Goal: Participate in discussion: Engage in conversation with other users on a specific topic

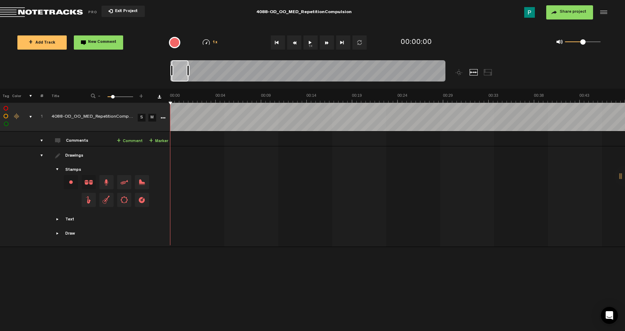
click at [312, 38] on button "1x" at bounding box center [310, 42] width 14 height 14
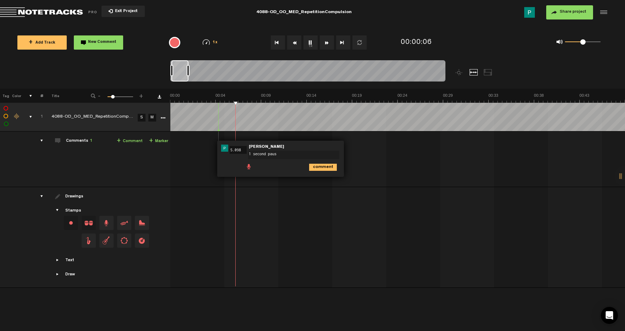
type textarea "1 second pause"
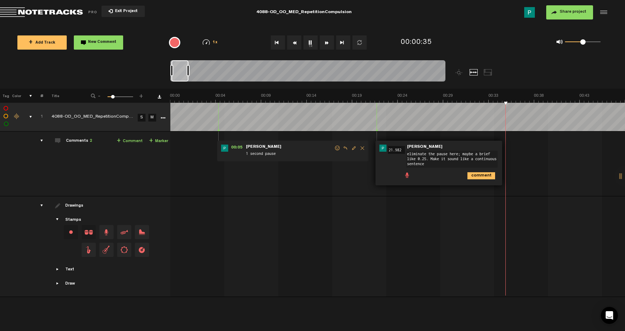
type textarea "eliminate the pause here; maybe a brief like 0.25. Make it sound like a continu…"
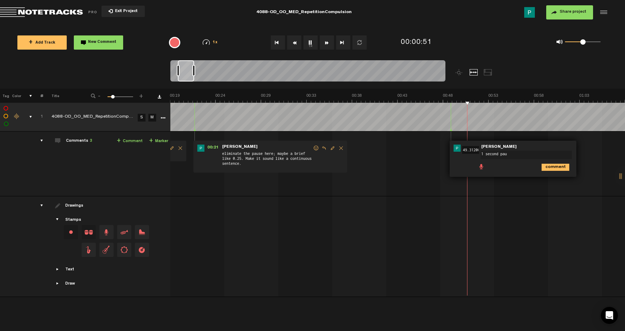
type textarea "1 second paus"
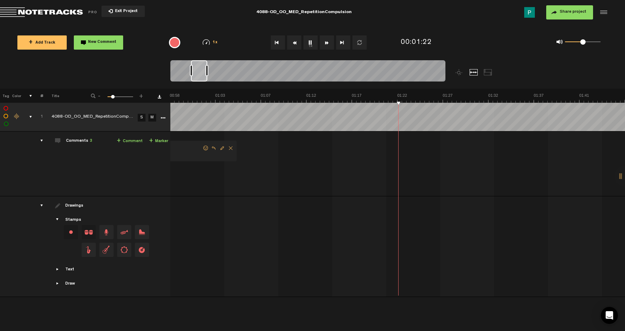
scroll to position [0, 546]
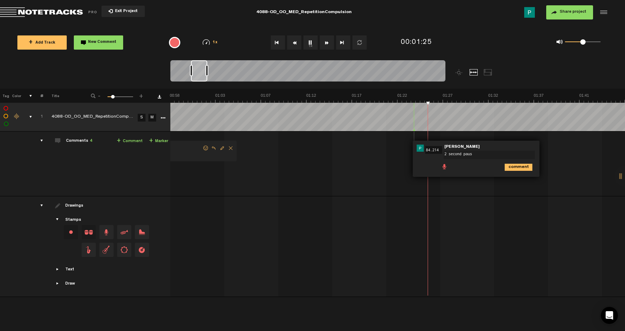
type textarea "2 second pause"
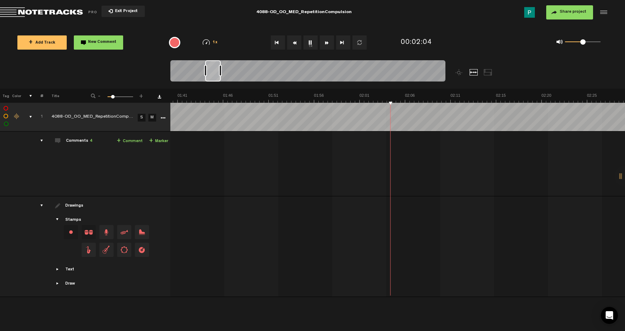
scroll to position [0, 788]
drag, startPoint x: 218, startPoint y: 77, endPoint x: 208, endPoint y: 77, distance: 10.6
click at [208, 77] on div at bounding box center [207, 70] width 16 height 21
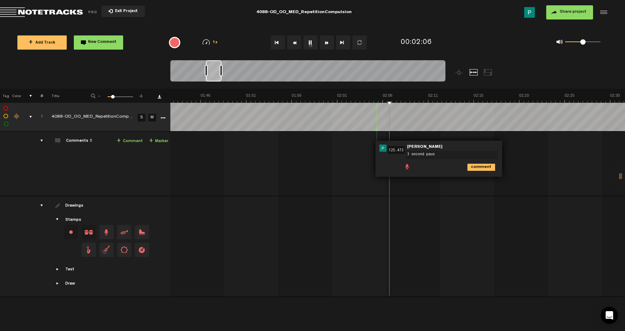
type textarea "3 second pause"
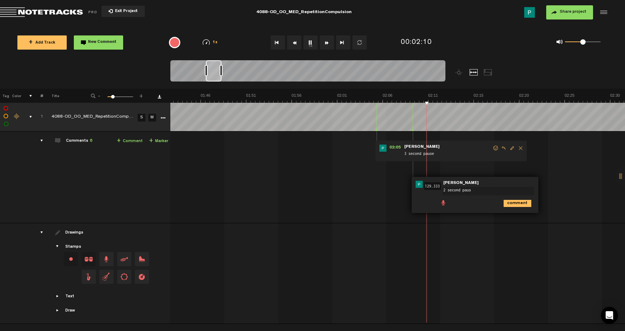
type textarea "2 second pause"
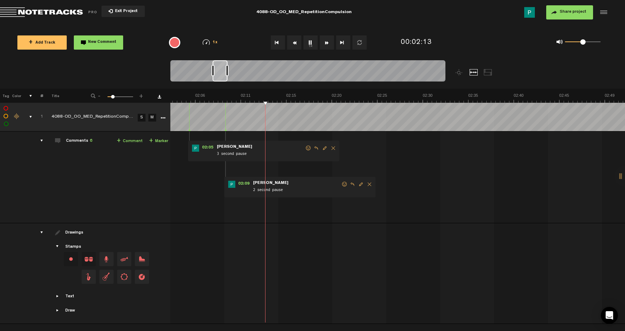
scroll to position [0, 1157]
drag, startPoint x: 214, startPoint y: 73, endPoint x: 221, endPoint y: 74, distance: 6.7
click at [221, 74] on div at bounding box center [219, 70] width 15 height 21
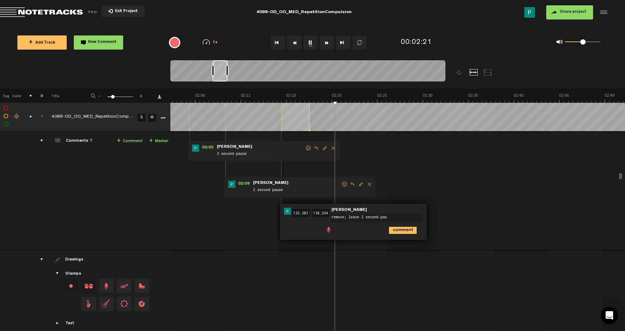
type textarea "remove; leave 2 second paus"
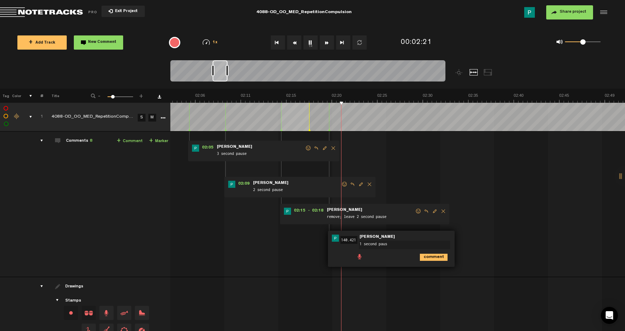
type textarea "1 second pause"
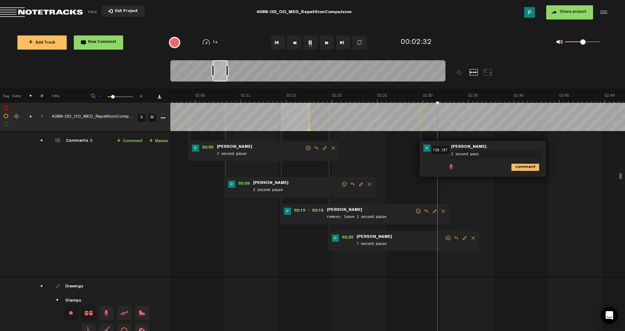
type textarea "2 second pause"
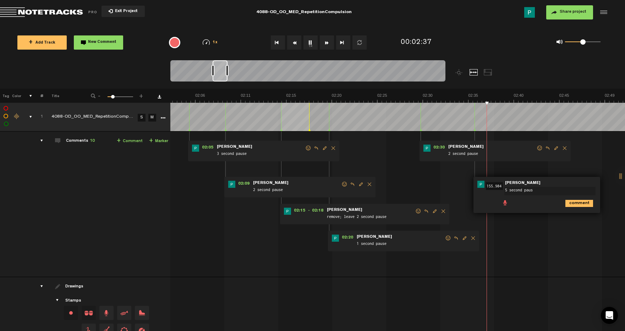
type textarea "5 second pause"
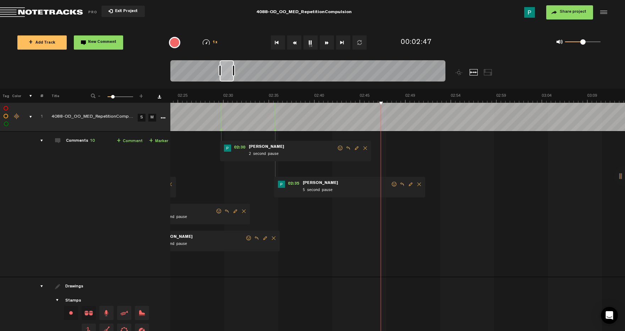
scroll to position [0, 1426]
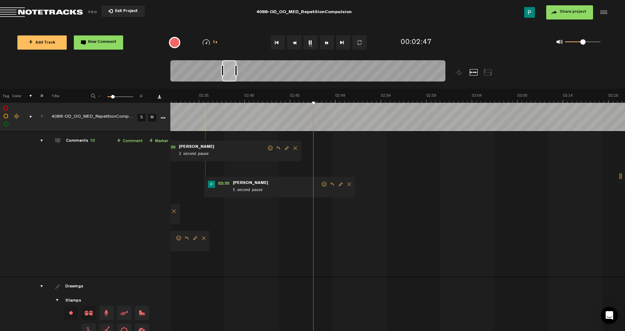
drag, startPoint x: 223, startPoint y: 77, endPoint x: 233, endPoint y: 74, distance: 10.0
click at [233, 74] on div at bounding box center [229, 70] width 14 height 21
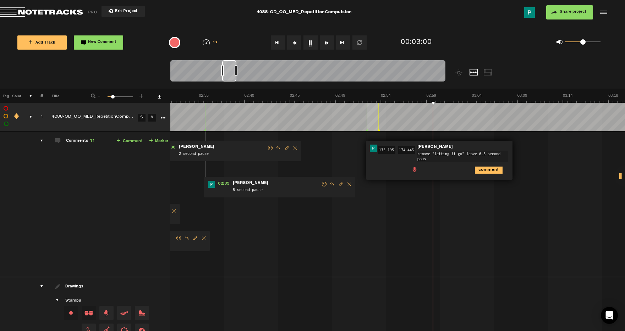
type textarea "remove "letting it go" leave 0.5 second pause"
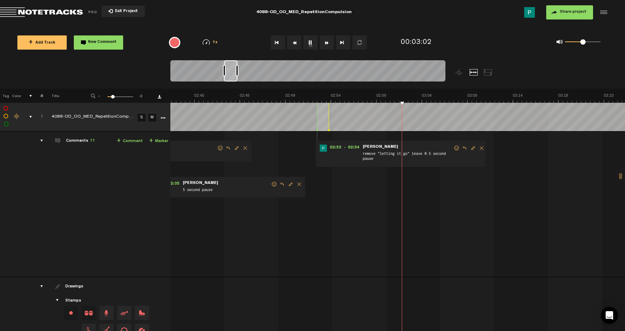
scroll to position [0, 1576]
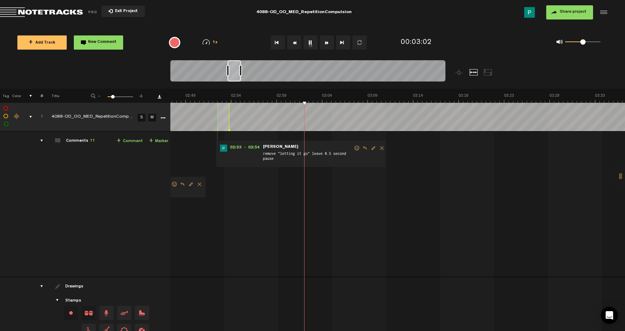
drag, startPoint x: 230, startPoint y: 75, endPoint x: 236, endPoint y: 75, distance: 5.3
click at [236, 75] on div at bounding box center [233, 70] width 13 height 21
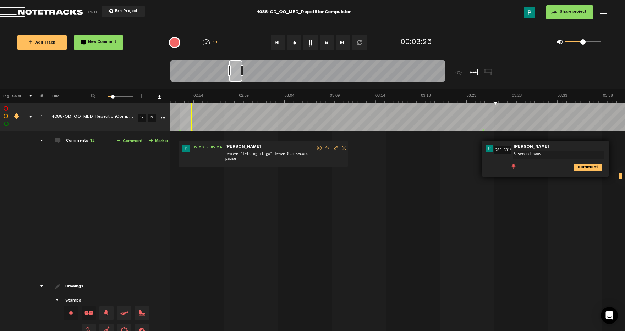
type textarea "6 second pause"
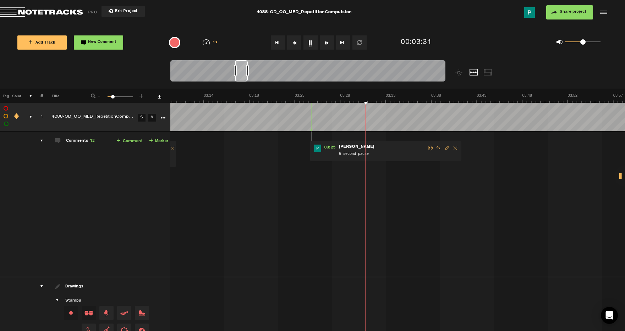
scroll to position [0, 1785]
drag, startPoint x: 236, startPoint y: 73, endPoint x: 242, endPoint y: 73, distance: 6.4
click at [242, 73] on div at bounding box center [241, 70] width 13 height 21
click at [311, 46] on button "1x" at bounding box center [310, 42] width 14 height 14
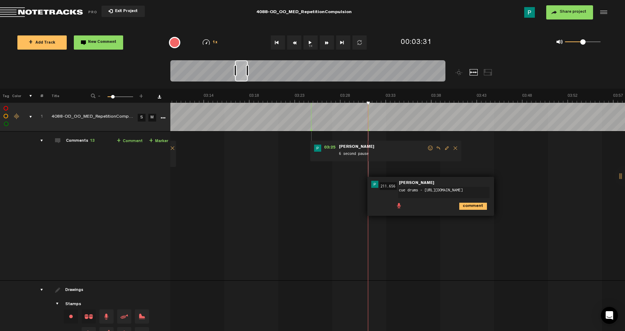
type textarea "cue drums - https://app.air.inc/a/cCU7gjhVJ"
click at [470, 207] on icon "comment" at bounding box center [473, 206] width 28 height 7
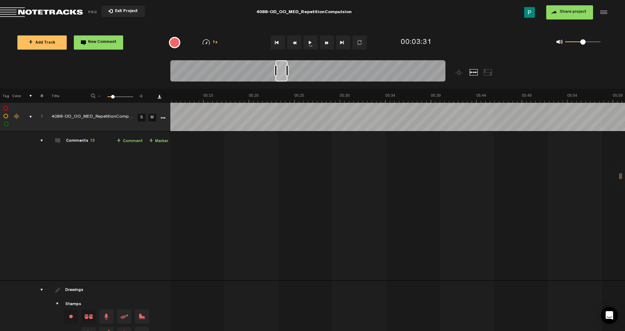
scroll to position [0, 2932]
drag, startPoint x: 243, startPoint y: 75, endPoint x: 284, endPoint y: 74, distance: 40.8
click at [284, 74] on div at bounding box center [282, 70] width 12 height 21
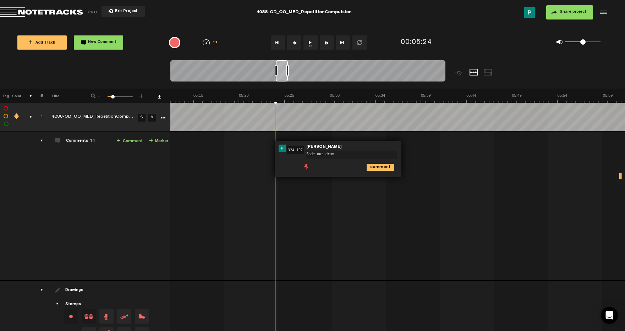
type textarea "fade out drums"
click at [308, 41] on button "1x" at bounding box center [310, 42] width 14 height 14
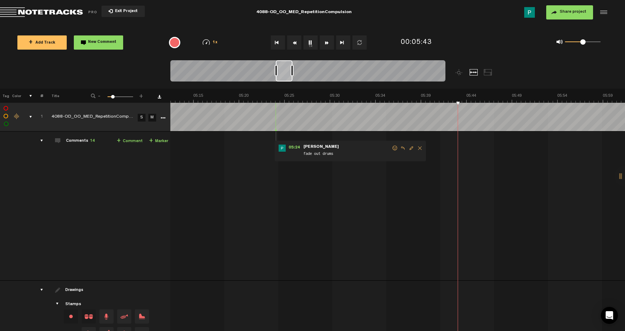
drag, startPoint x: 286, startPoint y: 71, endPoint x: 290, endPoint y: 71, distance: 4.6
click at [290, 71] on div at bounding box center [307, 72] width 275 height 24
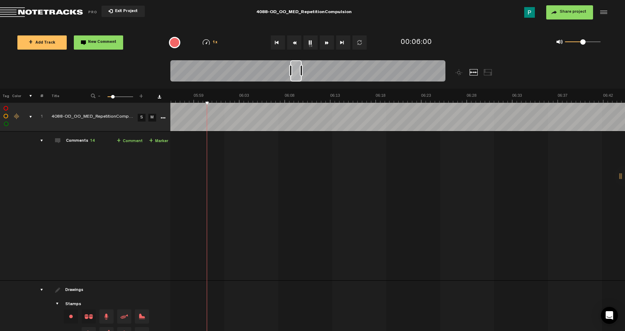
scroll to position [0, 3352]
drag, startPoint x: 287, startPoint y: 76, endPoint x: 295, endPoint y: 75, distance: 8.5
click at [295, 75] on div at bounding box center [296, 70] width 11 height 21
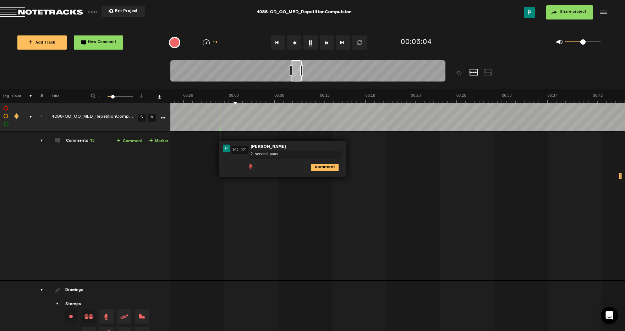
type textarea "2 second pause"
click at [295, 76] on div at bounding box center [296, 70] width 11 height 21
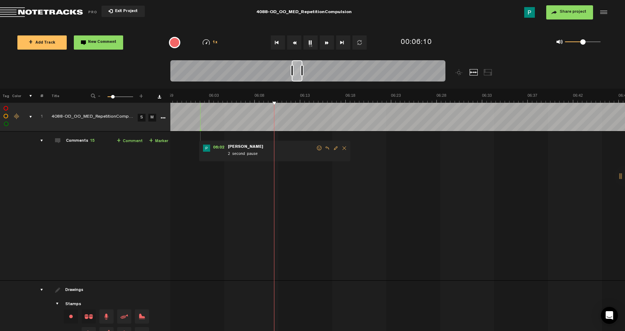
scroll to position [0, 3421]
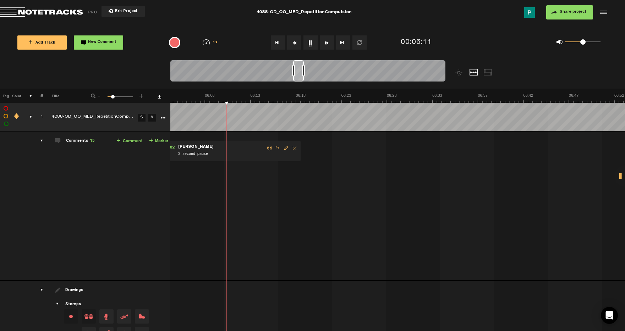
click at [298, 76] on div at bounding box center [298, 70] width 11 height 21
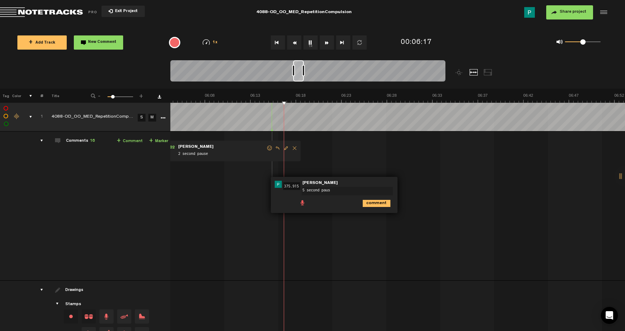
type textarea "5 second pause"
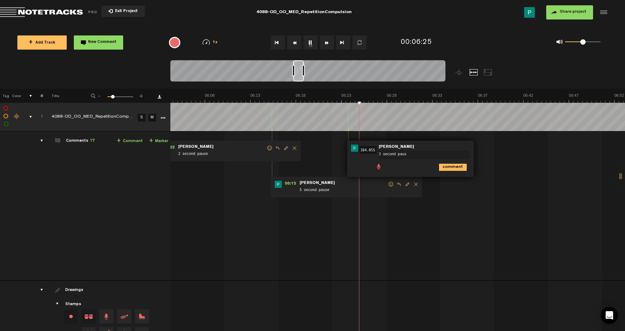
type textarea "3 second pause"
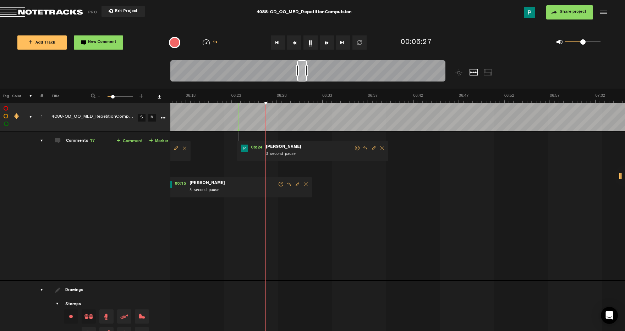
scroll to position [0, 3541]
drag, startPoint x: 300, startPoint y: 76, endPoint x: 304, endPoint y: 76, distance: 4.3
click at [304, 76] on div at bounding box center [302, 70] width 10 height 21
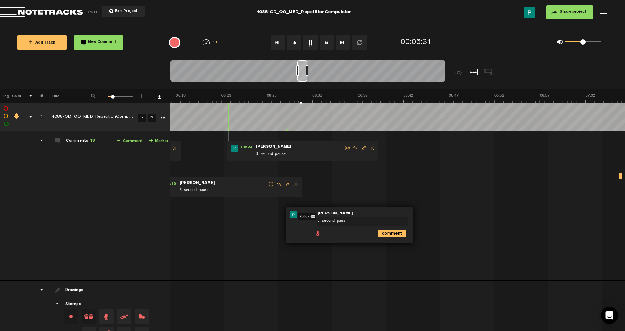
type textarea "3 second pause"
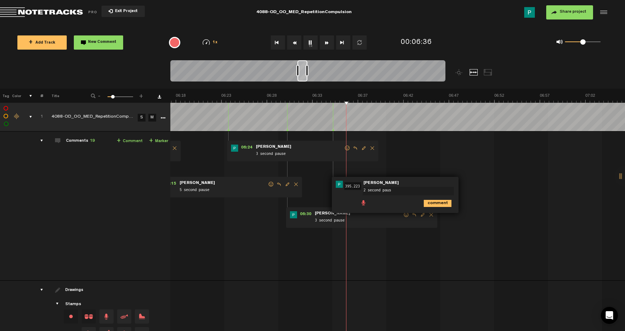
type textarea "2 second pause"
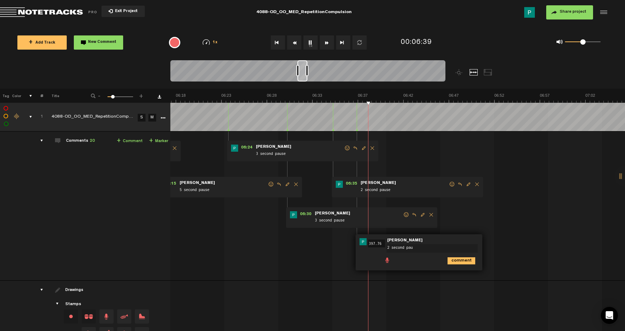
type textarea "2 second paus"
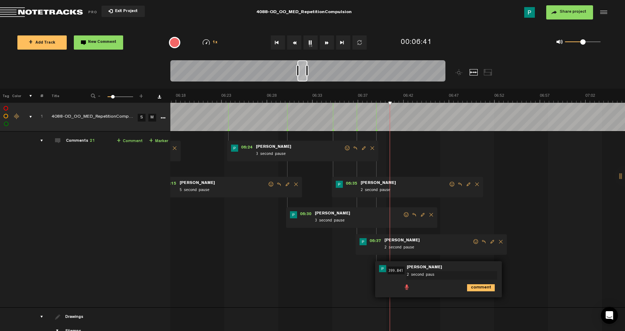
type textarea "2 second pause"
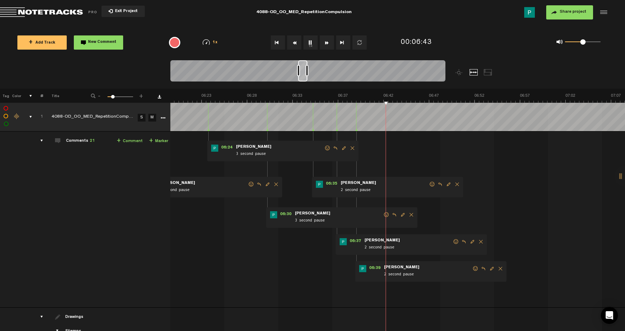
scroll to position [0, 3561]
drag, startPoint x: 303, startPoint y: 70, endPoint x: 304, endPoint y: 66, distance: 3.6
click at [304, 66] on div at bounding box center [302, 70] width 9 height 21
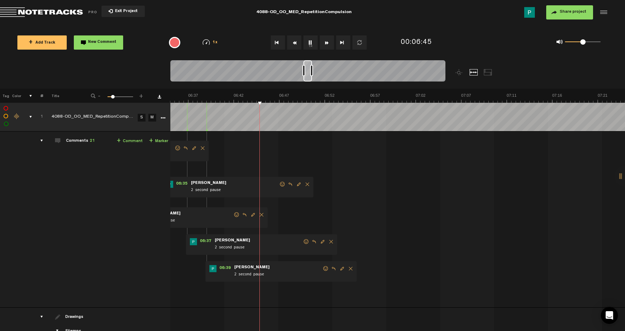
scroll to position [0, 3711]
drag, startPoint x: 303, startPoint y: 70, endPoint x: 308, endPoint y: 70, distance: 5.4
click at [308, 70] on div at bounding box center [307, 70] width 9 height 21
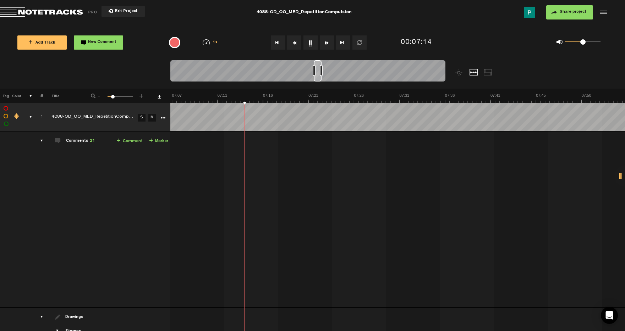
scroll to position [0, 4000]
drag, startPoint x: 308, startPoint y: 75, endPoint x: 318, endPoint y: 75, distance: 10.3
click at [318, 75] on div at bounding box center [318, 70] width 8 height 21
drag, startPoint x: 319, startPoint y: 77, endPoint x: 326, endPoint y: 76, distance: 7.8
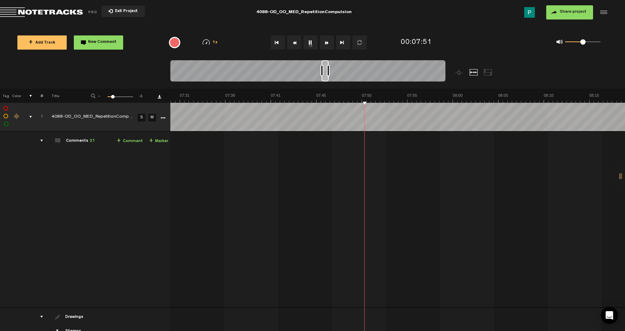
click at [326, 76] on div at bounding box center [324, 70] width 7 height 21
click at [326, 77] on div at bounding box center [326, 70] width 6 height 21
drag, startPoint x: 328, startPoint y: 79, endPoint x: 335, endPoint y: 78, distance: 6.4
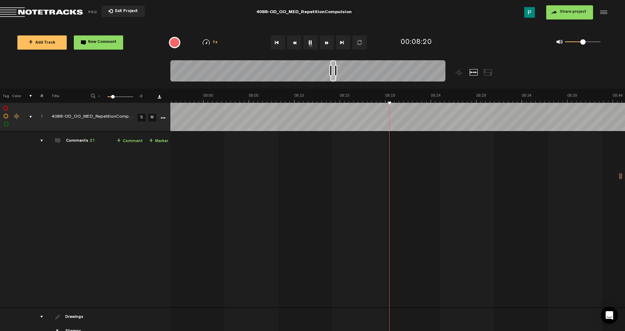
click at [335, 78] on div at bounding box center [333, 70] width 6 height 21
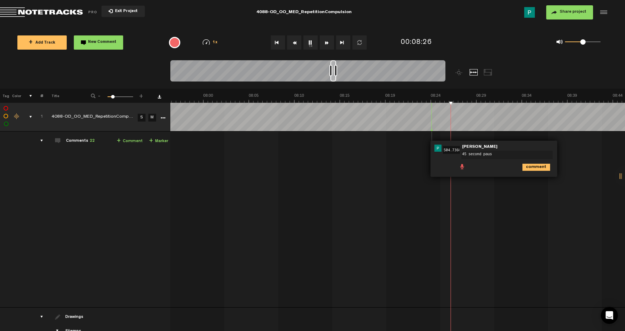
type textarea "45 second pause"
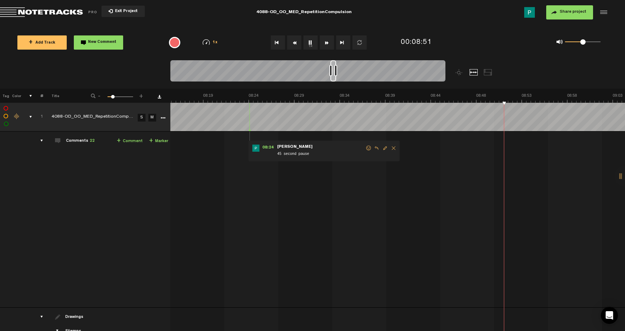
scroll to position [0, 4651]
click at [309, 39] on button "1x" at bounding box center [310, 42] width 14 height 14
click at [311, 41] on button "1x" at bounding box center [310, 42] width 14 height 14
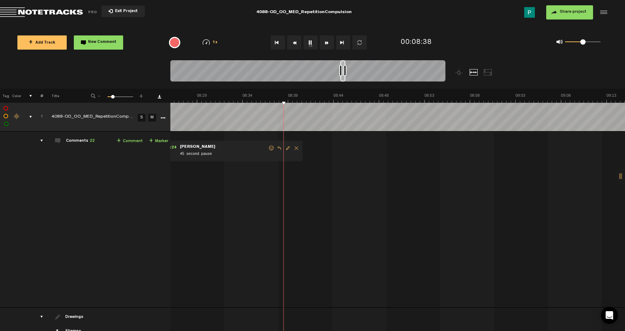
scroll to position [0, 4748]
drag, startPoint x: 338, startPoint y: 78, endPoint x: 342, endPoint y: 78, distance: 3.6
click at [342, 78] on div at bounding box center [342, 70] width 5 height 21
click at [309, 42] on button "1x" at bounding box center [310, 42] width 14 height 14
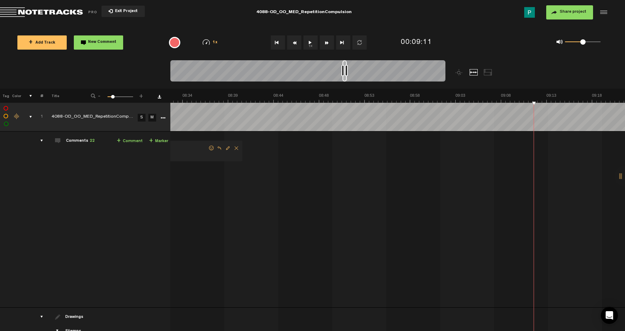
scroll to position [0, 4808]
drag, startPoint x: 349, startPoint y: 78, endPoint x: 345, endPoint y: 78, distance: 4.3
click at [345, 78] on div at bounding box center [344, 70] width 4 height 21
click at [311, 42] on button "1x" at bounding box center [310, 42] width 14 height 14
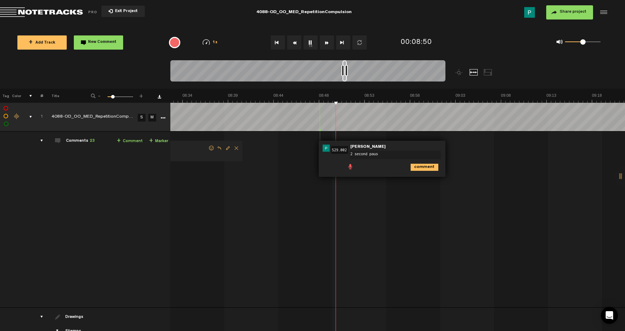
type textarea "2 second pause"
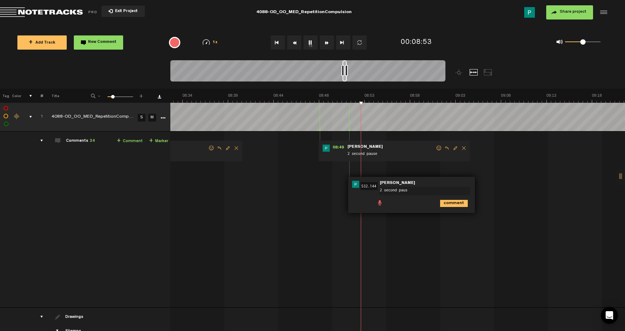
type textarea "2 second pause"
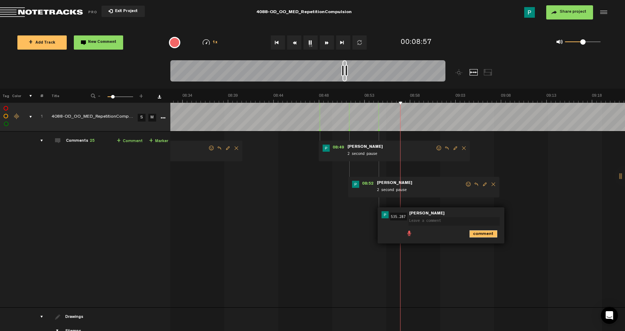
click at [492, 233] on icon "comment" at bounding box center [483, 234] width 28 height 7
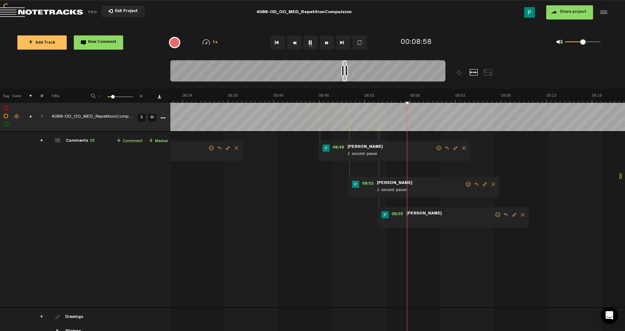
click at [522, 214] on span "Delete comment" at bounding box center [522, 214] width 9 height 5
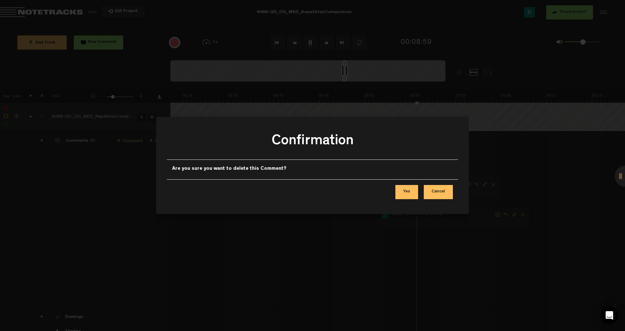
click at [411, 192] on button "Yes" at bounding box center [406, 192] width 23 height 14
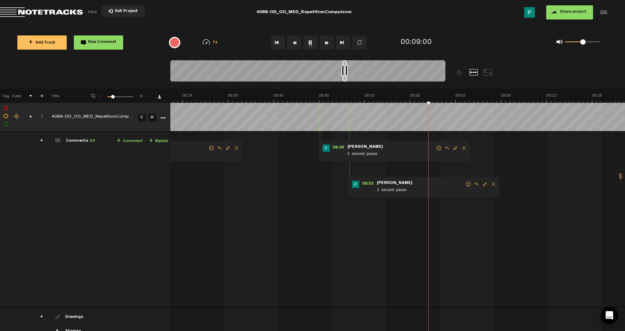
click at [493, 187] on span "Delete comment" at bounding box center [493, 184] width 9 height 5
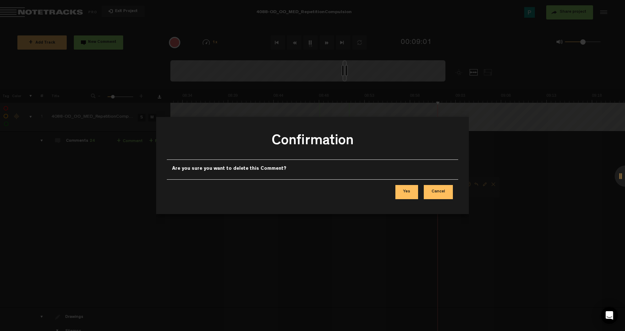
click at [410, 193] on button "Yes" at bounding box center [406, 192] width 23 height 14
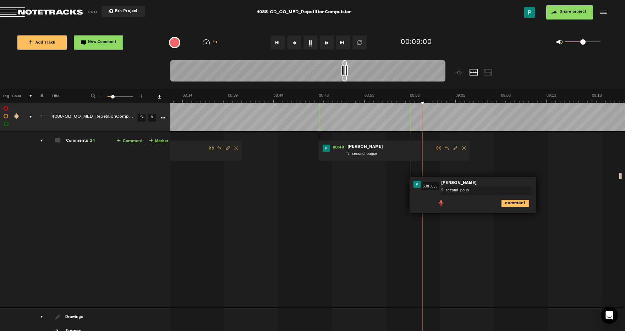
type textarea "5 second pause"
click at [309, 38] on button "1x" at bounding box center [310, 42] width 14 height 14
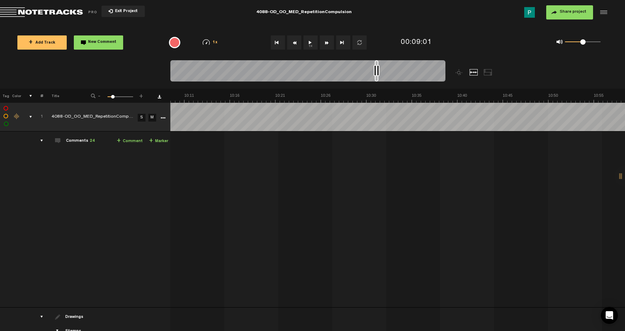
scroll to position [0, 5726]
drag, startPoint x: 344, startPoint y: 79, endPoint x: 377, endPoint y: 77, distance: 32.7
click at [377, 77] on div at bounding box center [377, 70] width 4 height 21
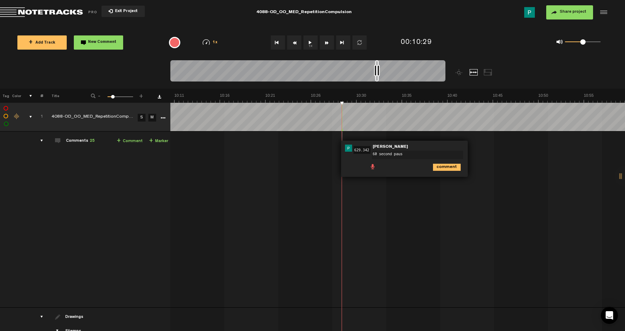
type textarea "60 second pause"
click at [311, 42] on button "1x" at bounding box center [310, 42] width 14 height 14
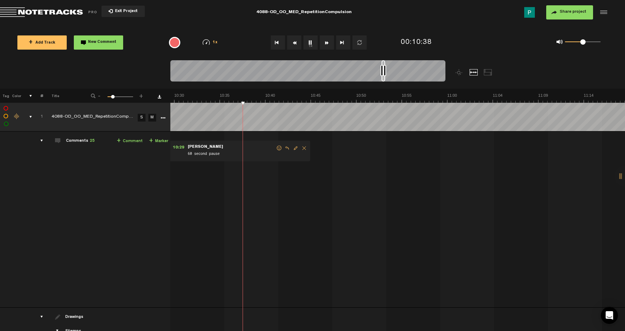
click at [309, 41] on button "1x" at bounding box center [310, 42] width 14 height 14
click at [313, 47] on button "1x" at bounding box center [310, 42] width 14 height 14
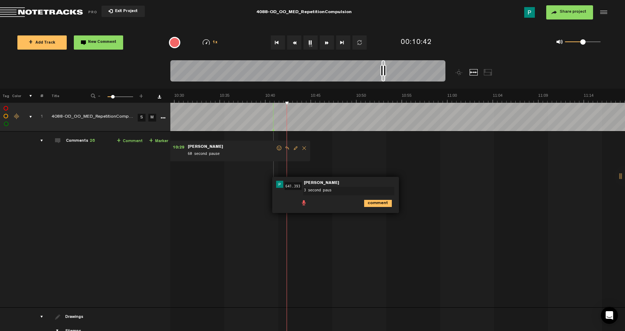
type textarea "3 second pause"
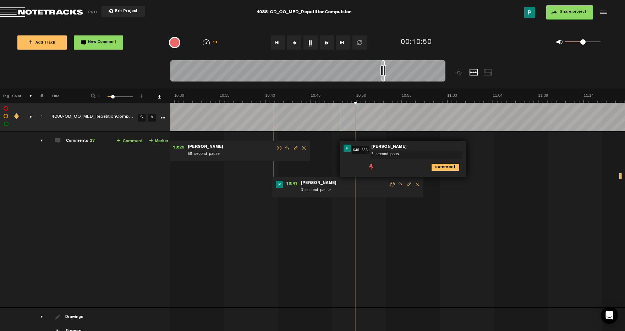
type textarea "3 second pause"
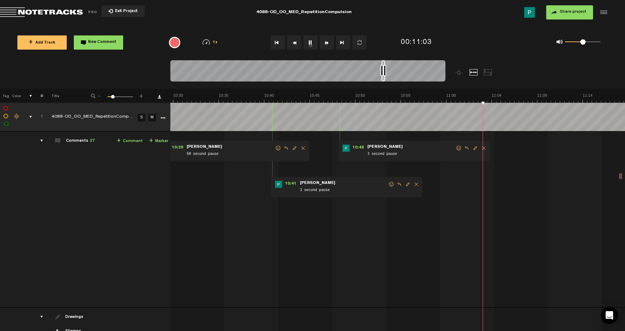
scroll to position [0, 5909]
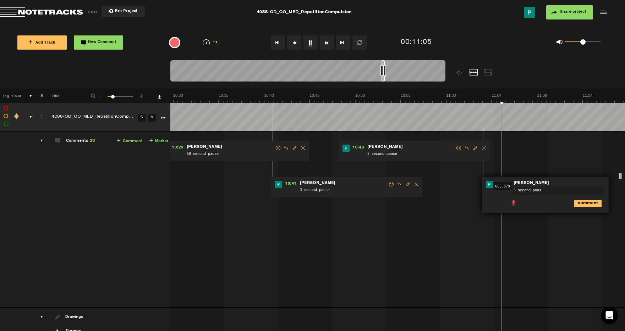
type textarea "3 second pause"
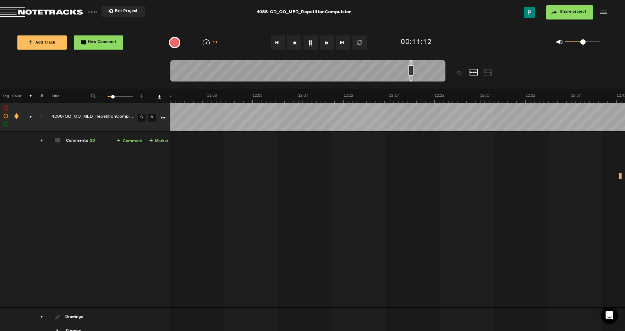
drag, startPoint x: 384, startPoint y: 79, endPoint x: 412, endPoint y: 73, distance: 28.5
click at [412, 73] on div at bounding box center [307, 72] width 275 height 24
drag, startPoint x: 410, startPoint y: 79, endPoint x: 414, endPoint y: 78, distance: 3.7
click at [414, 78] on div at bounding box center [414, 70] width 2 height 21
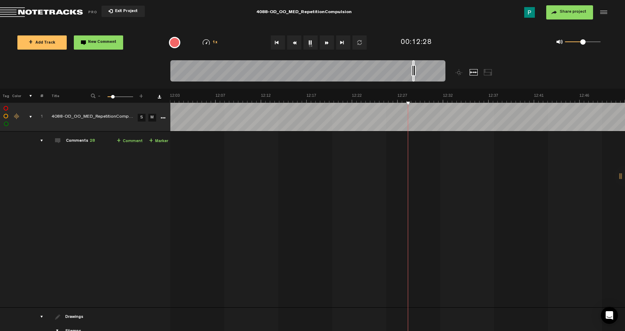
scroll to position [0, 6958]
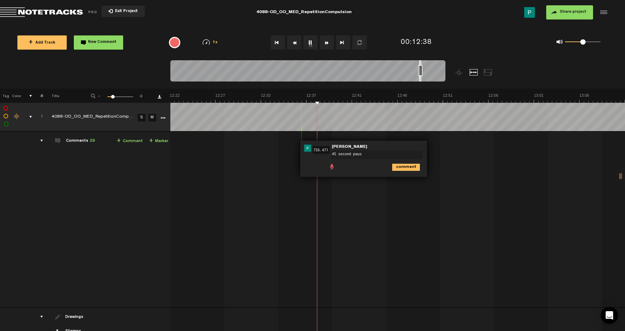
type textarea "45 second pause"
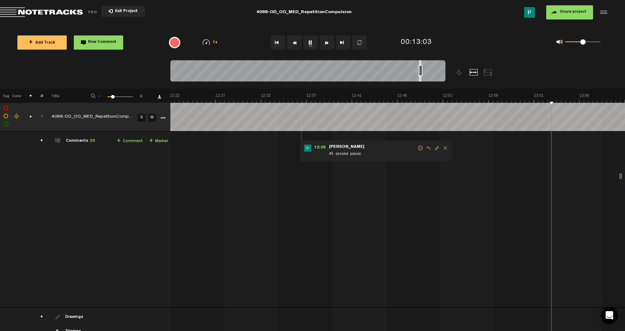
click at [310, 40] on button "1x" at bounding box center [310, 42] width 14 height 14
click at [309, 44] on button "1x" at bounding box center [310, 42] width 14 height 14
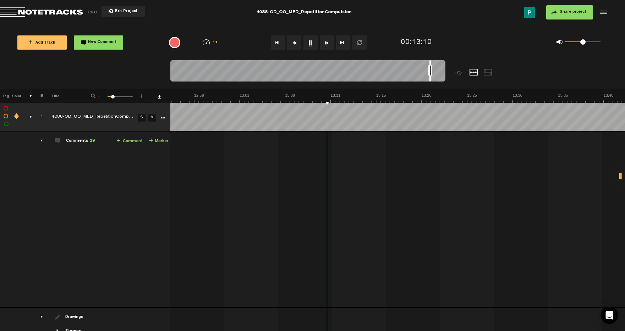
scroll to position [0, 7272]
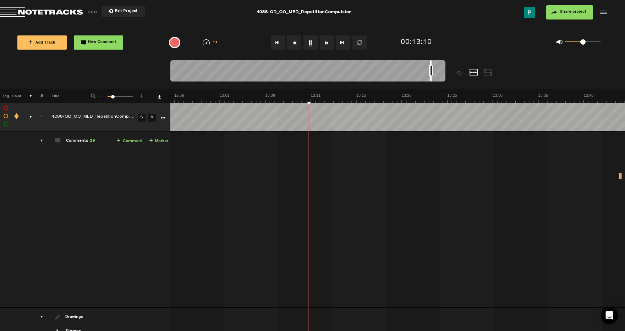
drag, startPoint x: 426, startPoint y: 78, endPoint x: 431, endPoint y: 77, distance: 4.9
click at [431, 77] on div at bounding box center [430, 70] width 1 height 21
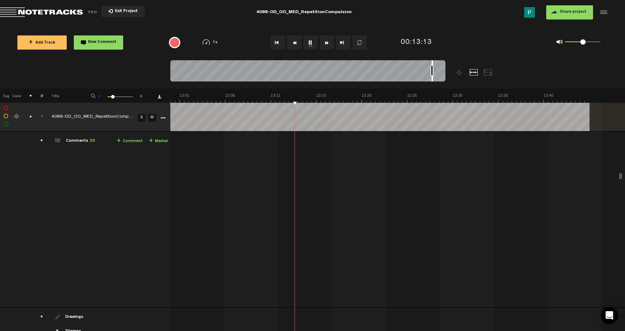
scroll to position [0, 7312]
click at [432, 77] on div at bounding box center [431, 70] width 1 height 21
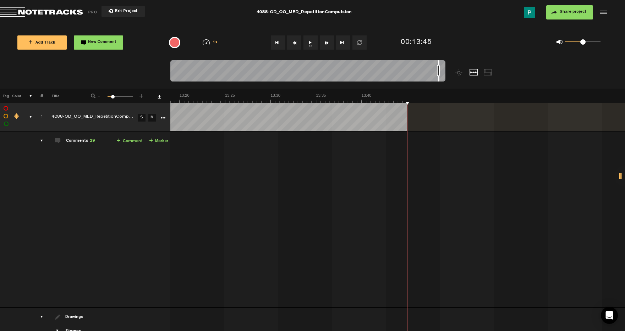
scroll to position [0, 7494]
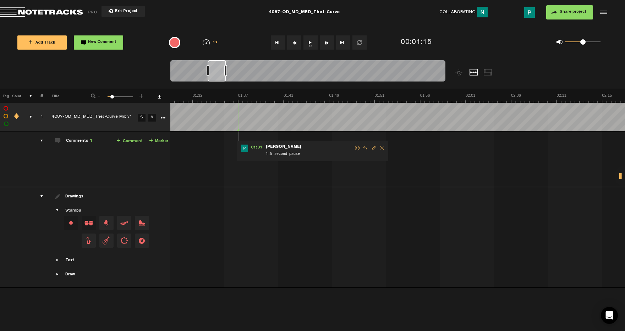
scroll to position [0, 799]
click at [311, 39] on button "1x" at bounding box center [310, 42] width 14 height 14
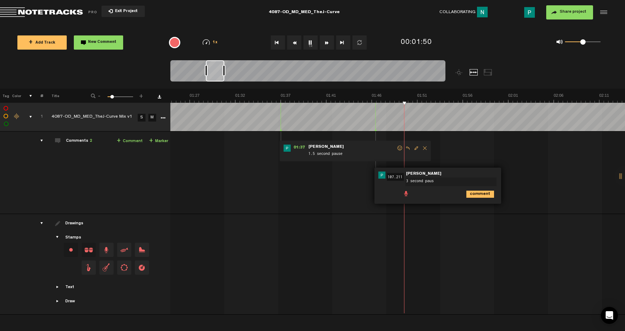
type textarea "3 second pause"
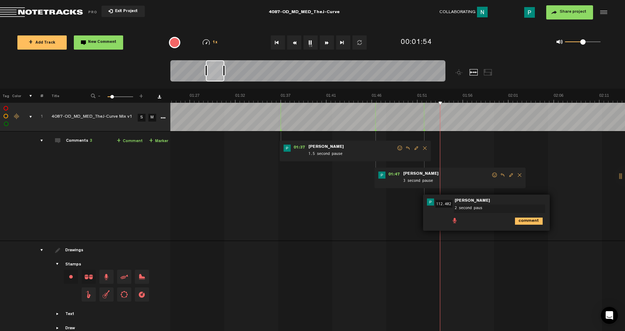
type textarea "2 second pause"
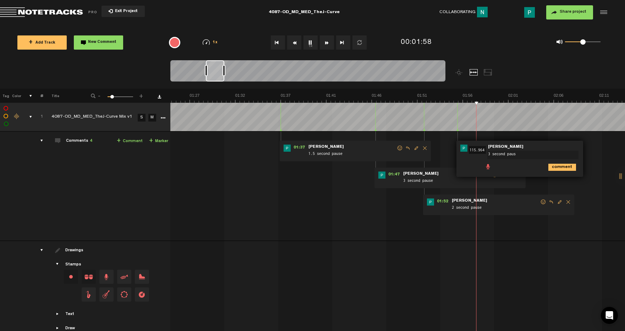
type textarea "3 second pause"
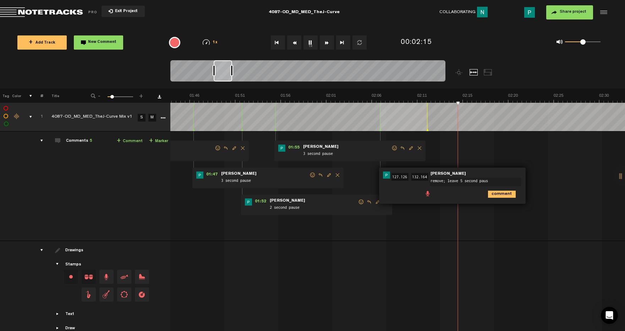
type textarea "remove; leave 5 second pause"
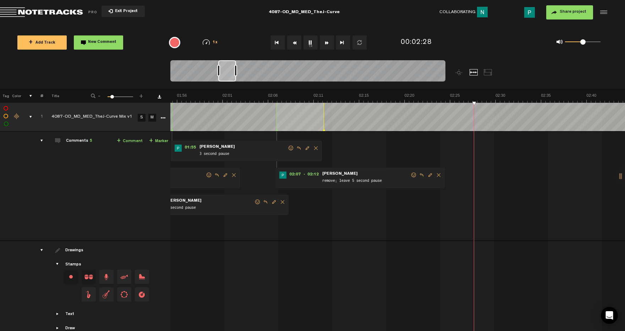
scroll to position [0, 1084]
drag, startPoint x: 227, startPoint y: 75, endPoint x: 232, endPoint y: 75, distance: 4.6
click at [232, 75] on div at bounding box center [227, 70] width 18 height 21
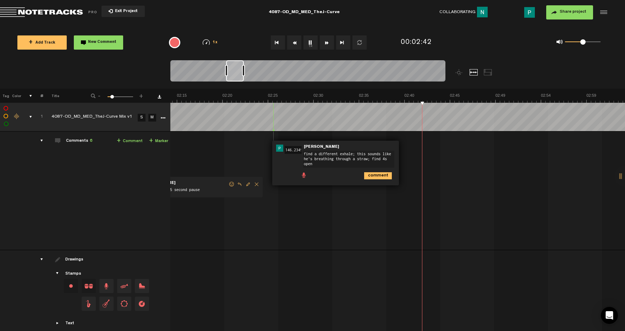
scroll to position [0, 0]
type textarea "find a different exhale; this sounds like he's breathing through a straw; find …"
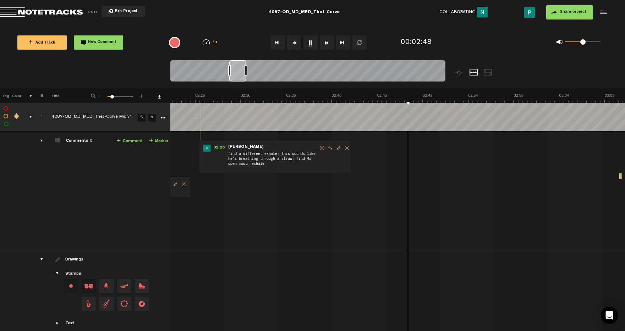
scroll to position [0, 1355]
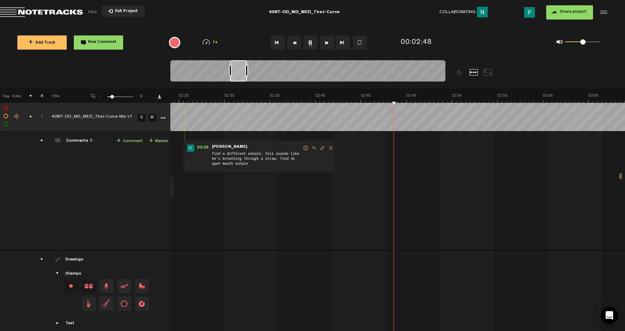
drag, startPoint x: 230, startPoint y: 76, endPoint x: 234, endPoint y: 75, distance: 4.0
click at [234, 75] on div at bounding box center [238, 70] width 17 height 21
click at [315, 40] on button "1x" at bounding box center [310, 42] width 14 height 14
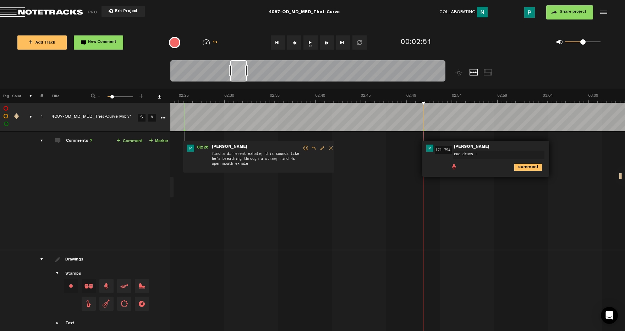
paste textarea "[URL][DOMAIN_NAME]"
type textarea "cue drums - [URL][DOMAIN_NAME]"
click at [535, 173] on icon "comment" at bounding box center [528, 170] width 28 height 7
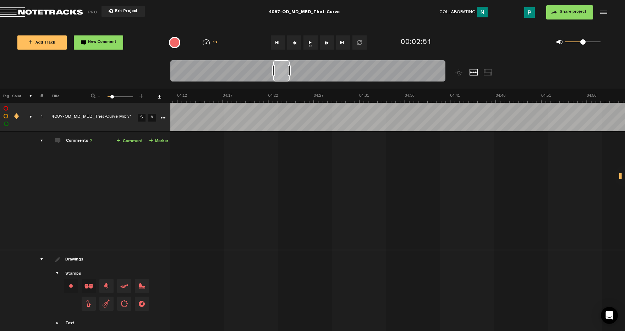
scroll to position [0, 2357]
drag, startPoint x: 240, startPoint y: 72, endPoint x: 283, endPoint y: 67, distance: 43.6
click at [283, 67] on div at bounding box center [281, 70] width 16 height 21
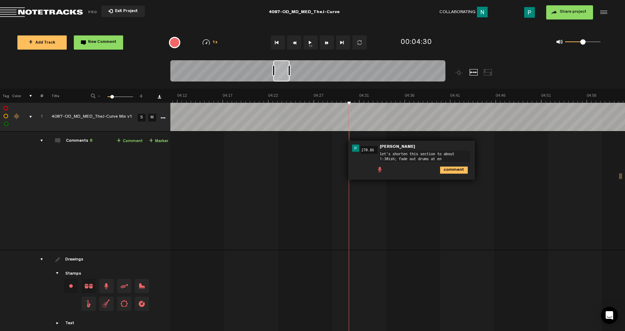
type textarea "let's shorten this section to about 1:30ish; fade out drums at end"
click at [485, 148] on span "Edit comment" at bounding box center [487, 148] width 9 height 5
click at [395, 159] on textarea "let's shorten this section to about 1:30ish; fade out drums at end" at bounding box center [424, 156] width 91 height 11
type textarea "let's shorten this section to about 1:30ish in total; fade out drums at end"
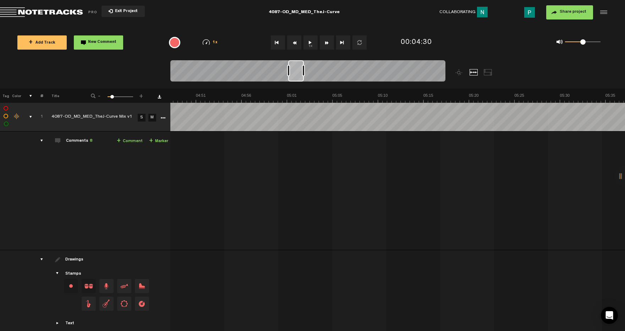
scroll to position [0, 2703]
drag, startPoint x: 285, startPoint y: 76, endPoint x: 300, endPoint y: 75, distance: 14.9
click at [300, 75] on div at bounding box center [296, 70] width 16 height 21
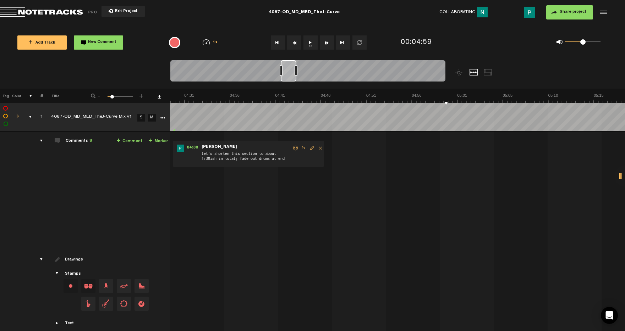
scroll to position [0, 2405]
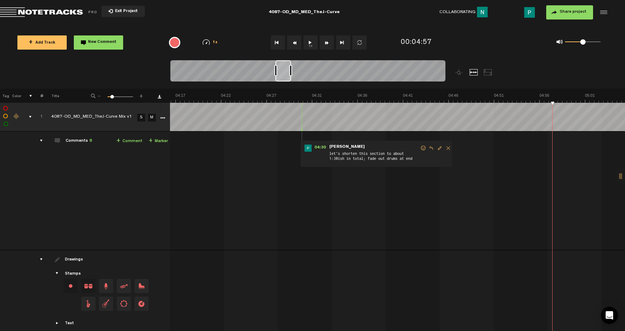
click at [313, 46] on button "1x" at bounding box center [310, 42] width 14 height 14
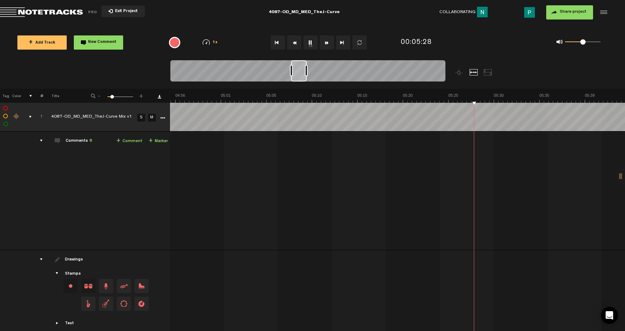
scroll to position [0, 2769]
drag, startPoint x: 298, startPoint y: 75, endPoint x: 303, endPoint y: 73, distance: 5.5
click at [303, 73] on div at bounding box center [303, 70] width 15 height 21
drag, startPoint x: 301, startPoint y: 76, endPoint x: 294, endPoint y: 76, distance: 6.4
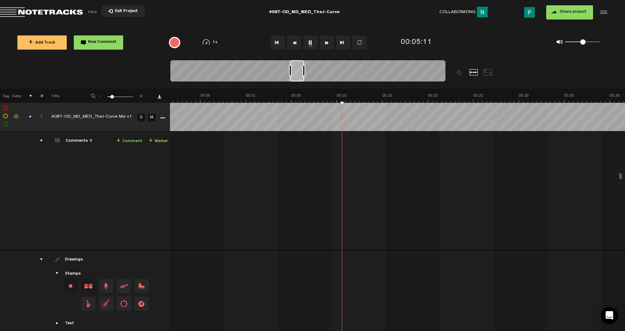
click at [294, 76] on div at bounding box center [297, 70] width 14 height 21
drag, startPoint x: 297, startPoint y: 76, endPoint x: 304, endPoint y: 73, distance: 7.2
click at [304, 73] on div at bounding box center [303, 70] width 13 height 21
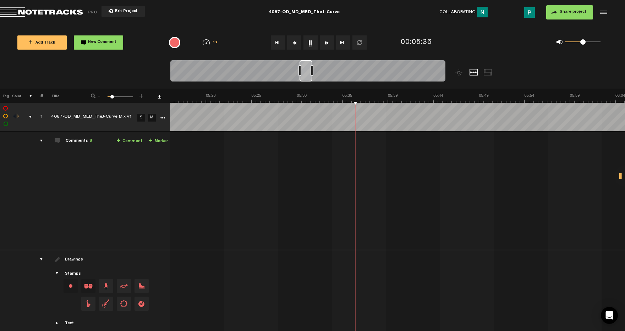
scroll to position [0, 2965]
click at [306, 77] on div at bounding box center [305, 70] width 13 height 21
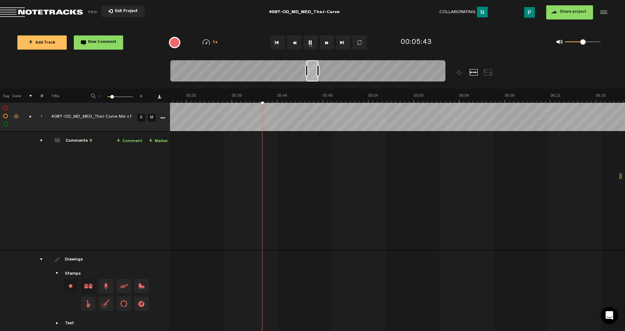
scroll to position [0, 3138]
drag, startPoint x: 304, startPoint y: 75, endPoint x: 311, endPoint y: 75, distance: 7.4
click at [311, 75] on div at bounding box center [313, 70] width 12 height 21
click at [315, 73] on div at bounding box center [313, 70] width 11 height 21
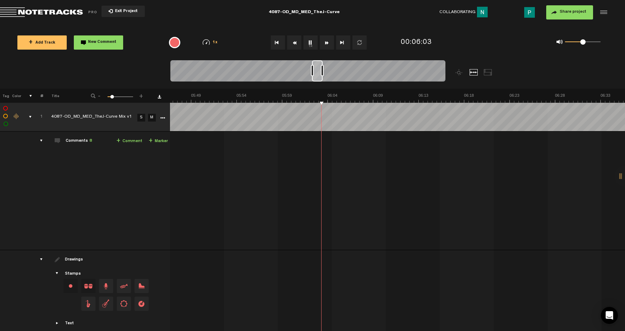
drag, startPoint x: 316, startPoint y: 76, endPoint x: 319, endPoint y: 76, distance: 3.6
click at [319, 76] on div at bounding box center [317, 70] width 11 height 21
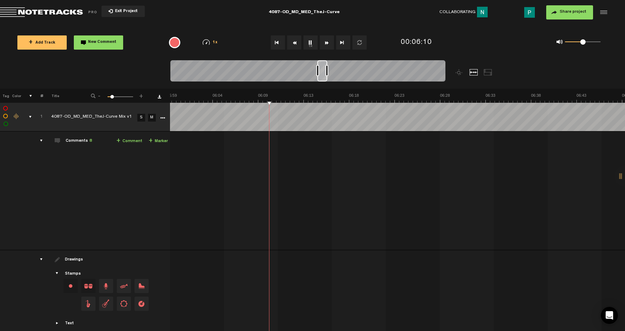
scroll to position [0, 3393]
drag, startPoint x: 318, startPoint y: 75, endPoint x: 323, endPoint y: 74, distance: 5.0
click at [323, 74] on div at bounding box center [323, 70] width 10 height 21
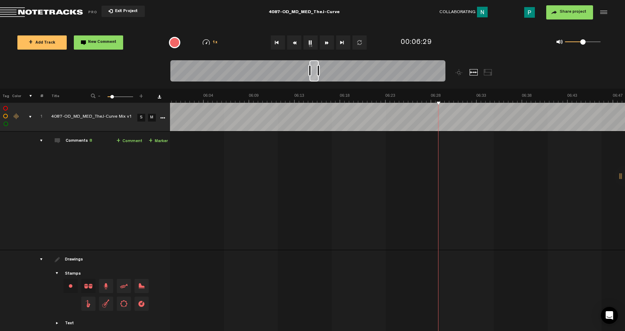
scroll to position [0, 3377]
drag, startPoint x: 323, startPoint y: 76, endPoint x: 315, endPoint y: 76, distance: 8.5
click at [315, 76] on div at bounding box center [313, 70] width 9 height 21
click at [311, 43] on button "1x" at bounding box center [310, 42] width 14 height 14
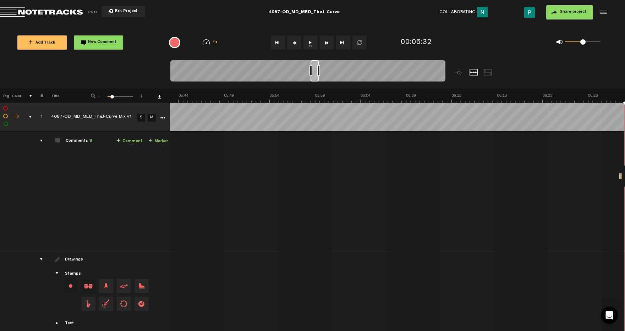
scroll to position [0, 3228]
click at [314, 73] on div at bounding box center [315, 70] width 9 height 21
click at [311, 43] on button "1x" at bounding box center [310, 42] width 14 height 14
drag, startPoint x: 313, startPoint y: 76, endPoint x: 317, endPoint y: 76, distance: 4.0
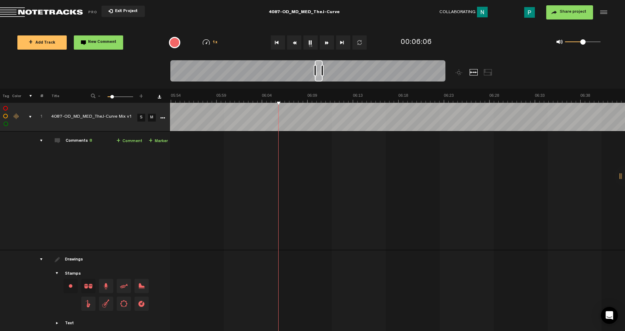
click at [317, 76] on div at bounding box center [319, 70] width 8 height 21
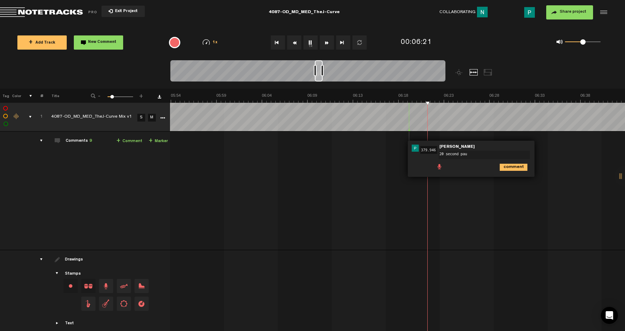
type textarea "20 second paus"
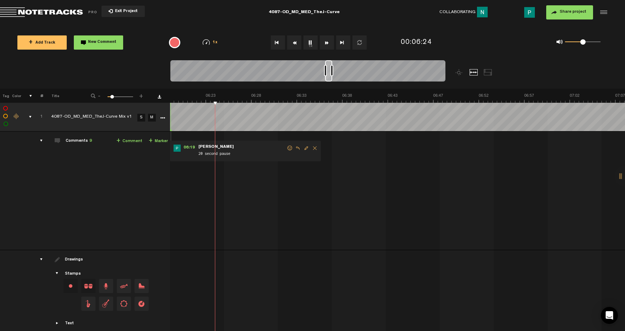
scroll to position [0, 3590]
drag, startPoint x: 318, startPoint y: 77, endPoint x: 330, endPoint y: 76, distance: 11.8
click at [330, 76] on div at bounding box center [329, 70] width 7 height 21
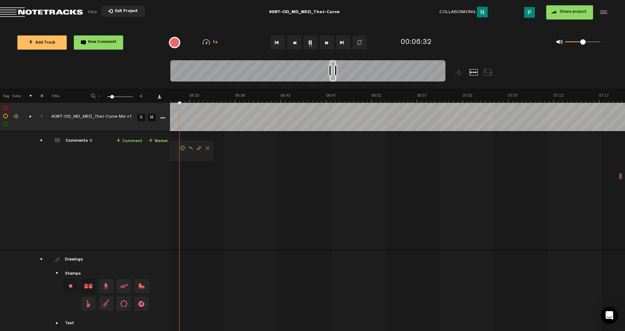
scroll to position [0, 3664]
click at [333, 76] on div at bounding box center [333, 70] width 6 height 21
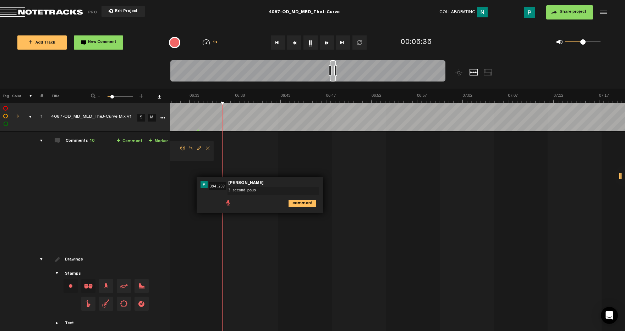
type textarea "3 second pause"
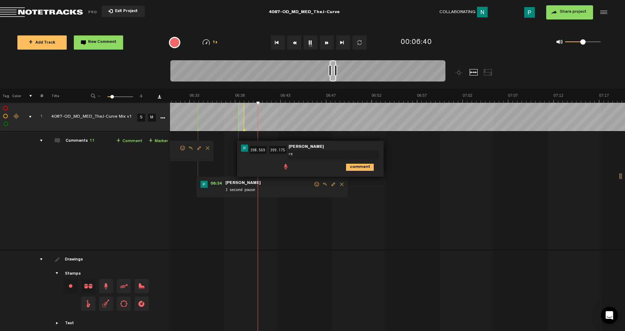
type textarea "r"
type textarea "remove "or why"; leave 2 second paus"
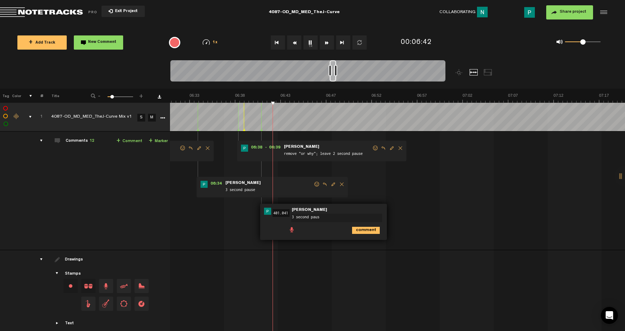
type textarea "3 second pause"
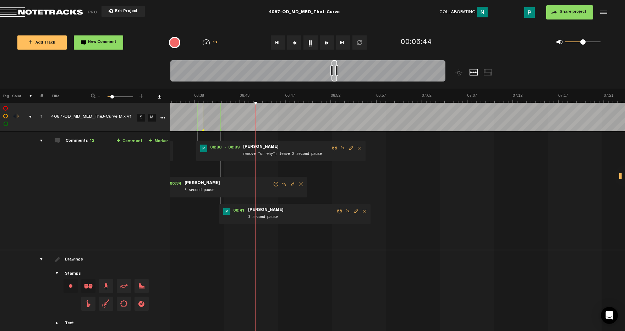
click at [335, 78] on div at bounding box center [334, 70] width 6 height 21
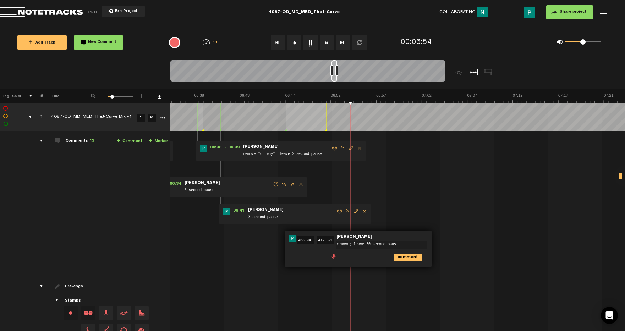
type textarea "remove; leave 30 second pause"
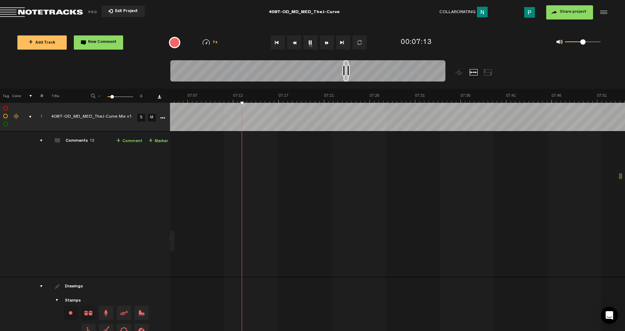
scroll to position [0, 4017]
drag, startPoint x: 334, startPoint y: 78, endPoint x: 347, endPoint y: 76, distance: 13.8
click at [347, 76] on div at bounding box center [347, 70] width 5 height 21
drag, startPoint x: 348, startPoint y: 77, endPoint x: 352, endPoint y: 77, distance: 3.9
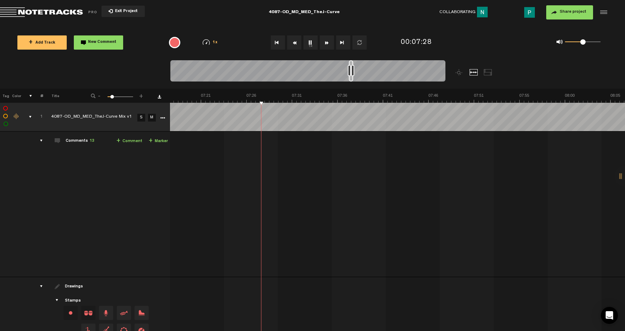
click at [352, 77] on div at bounding box center [351, 70] width 4 height 21
click at [354, 76] on div at bounding box center [353, 70] width 4 height 21
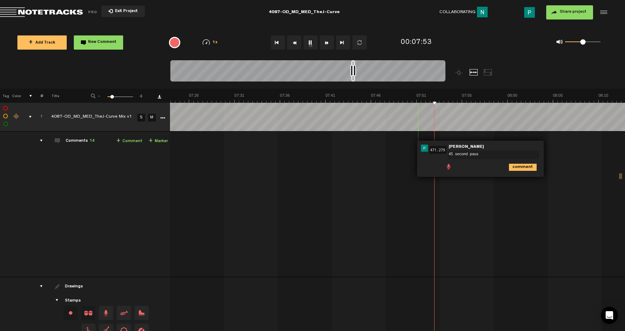
type textarea "45 second pause"
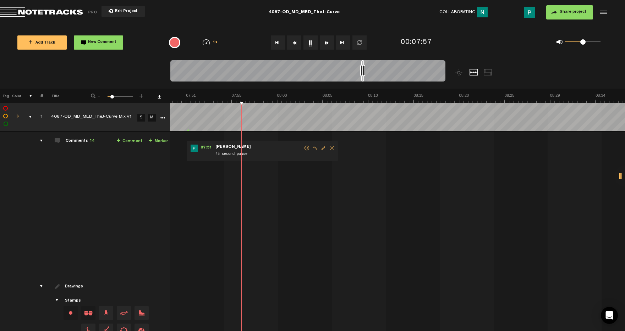
scroll to position [0, 4403]
drag, startPoint x: 352, startPoint y: 79, endPoint x: 362, endPoint y: 77, distance: 10.5
click at [362, 77] on div at bounding box center [362, 70] width 3 height 21
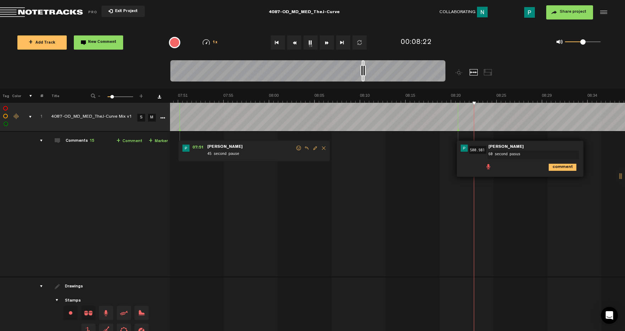
type textarea "60 second pasuse"
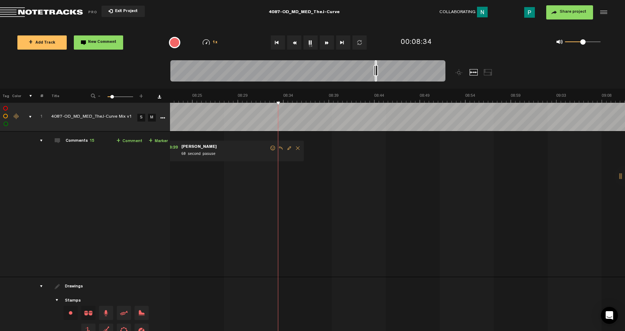
scroll to position [0, 4723]
click at [377, 77] on div at bounding box center [307, 72] width 275 height 24
click at [309, 43] on button "1x" at bounding box center [310, 42] width 14 height 14
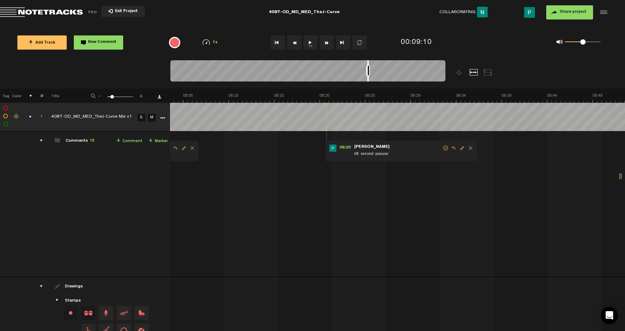
scroll to position [0, 4543]
click at [369, 77] on div at bounding box center [307, 72] width 275 height 24
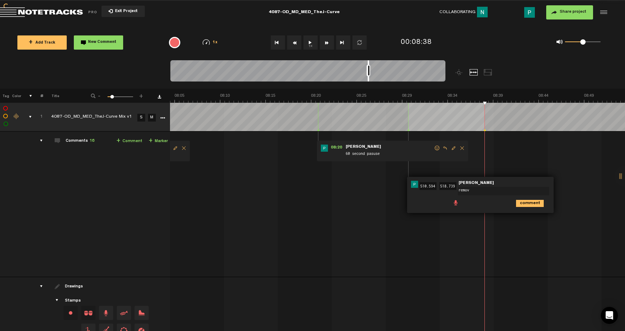
type textarea "remove"
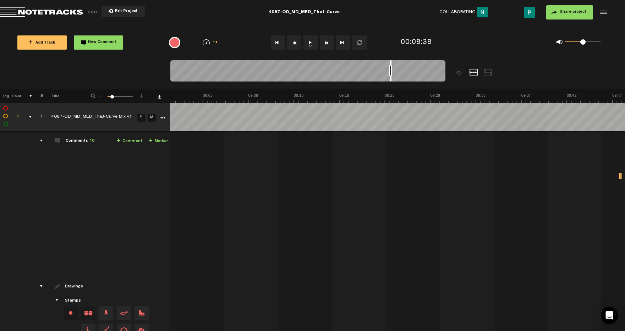
scroll to position [0, 5060]
drag, startPoint x: 368, startPoint y: 78, endPoint x: 391, endPoint y: 78, distance: 23.1
click at [390, 78] on div at bounding box center [390, 70] width 1 height 21
click at [311, 44] on button "1x" at bounding box center [310, 42] width 14 height 14
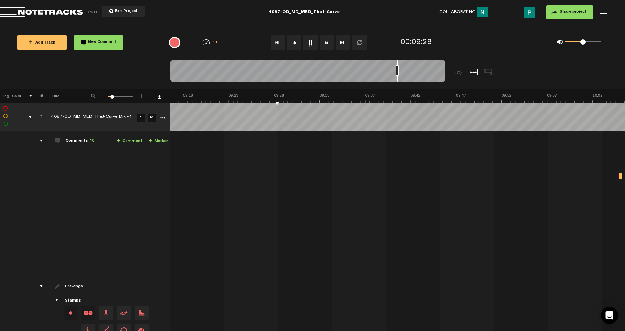
drag, startPoint x: 390, startPoint y: 79, endPoint x: 397, endPoint y: 78, distance: 6.8
click at [397, 78] on div at bounding box center [397, 70] width 1 height 21
click at [312, 42] on button "1x" at bounding box center [310, 42] width 14 height 14
drag, startPoint x: 397, startPoint y: 80, endPoint x: 410, endPoint y: 80, distance: 12.8
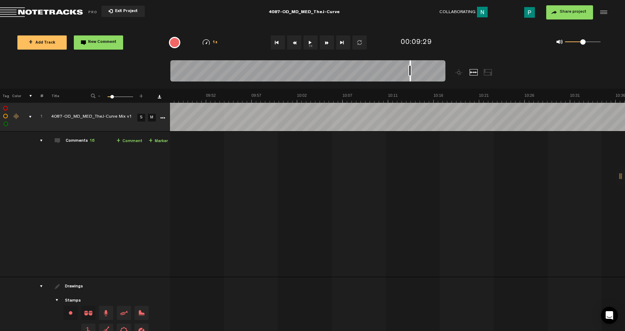
click at [410, 80] on div at bounding box center [409, 70] width 1 height 21
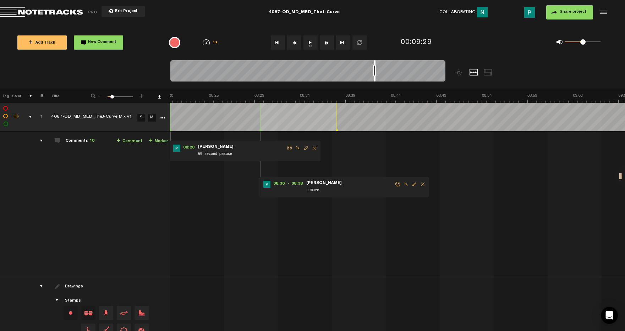
scroll to position [0, 4690]
drag, startPoint x: 410, startPoint y: 79, endPoint x: 374, endPoint y: 77, distance: 35.6
click at [374, 77] on div at bounding box center [374, 70] width 1 height 21
click at [418, 182] on span "Delete comment" at bounding box center [422, 184] width 9 height 5
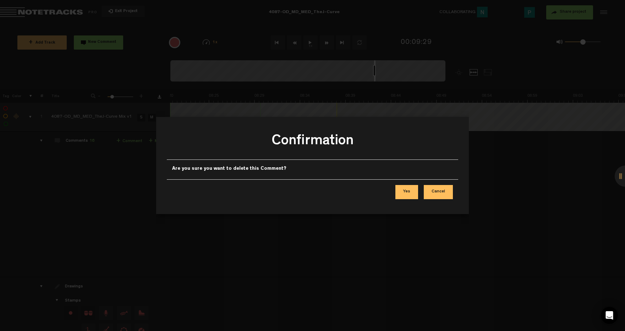
click at [414, 196] on button "Yes" at bounding box center [406, 192] width 23 height 14
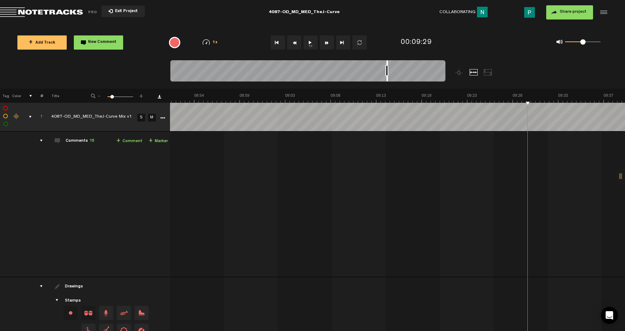
scroll to position [0, 5003]
drag, startPoint x: 375, startPoint y: 79, endPoint x: 388, endPoint y: 78, distance: 13.5
click at [388, 78] on div at bounding box center [386, 70] width 1 height 21
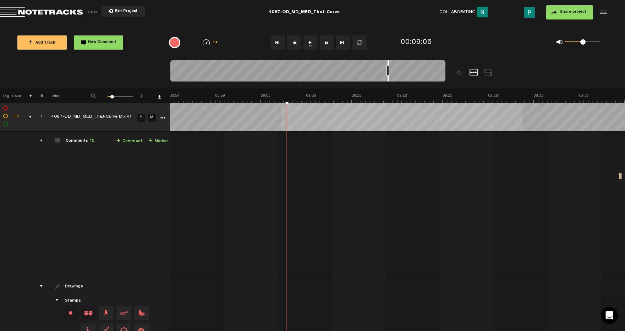
scroll to position [0, 5042]
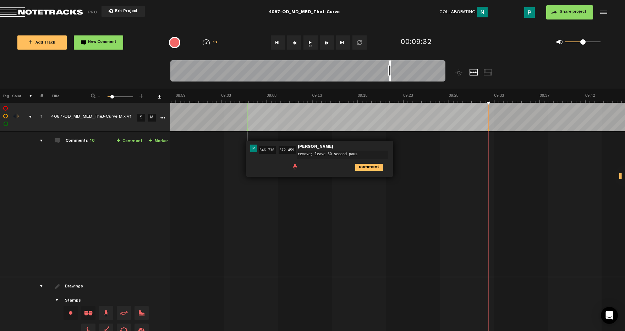
type textarea "remove; leave 60 second pause"
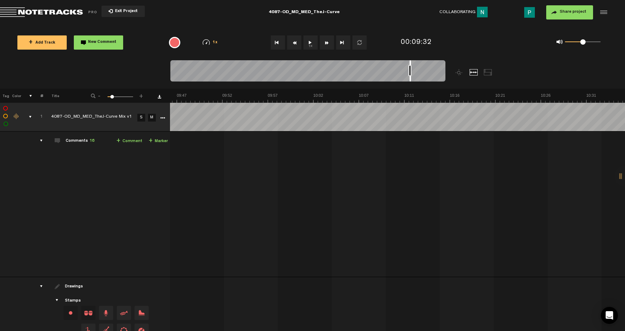
scroll to position [0, 5586]
drag, startPoint x: 389, startPoint y: 78, endPoint x: 413, endPoint y: 77, distance: 23.8
click at [413, 77] on div at bounding box center [413, 70] width 1 height 21
click at [313, 46] on button "1x" at bounding box center [310, 42] width 14 height 14
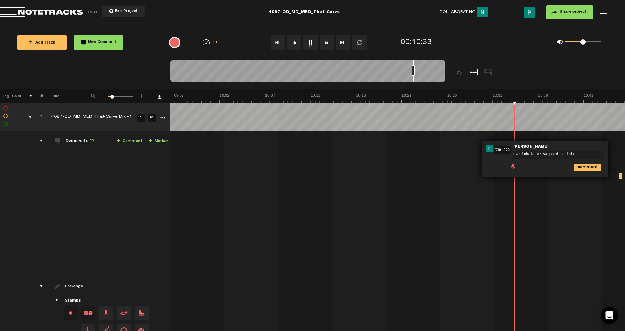
type textarea "use inhale we swapped in intro"
click at [614, 148] on span "Edit comment" at bounding box center [618, 148] width 9 height 5
click at [514, 154] on textarea "use inhale we swapped in intro" at bounding box center [553, 155] width 91 height 9
type textarea "use exhale we swapped in intro"
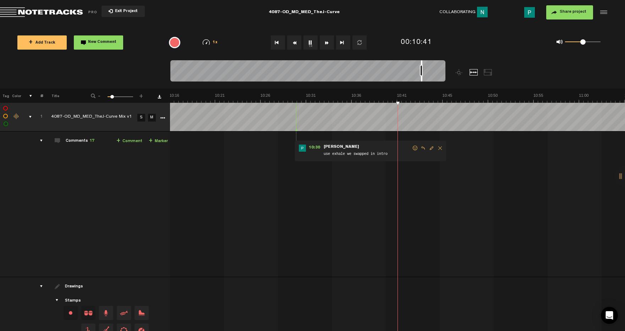
scroll to position [0, 5776]
